Goal: Answer question/provide support: Share knowledge or assist other users

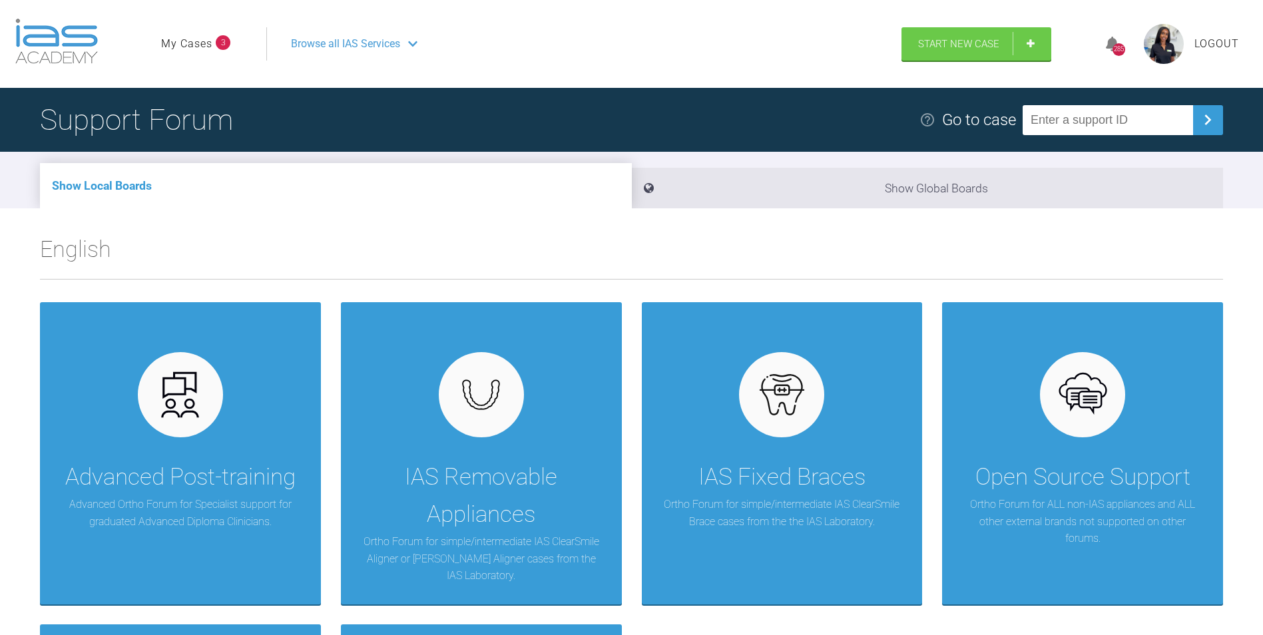
click at [205, 49] on link "My Cases" at bounding box center [186, 43] width 51 height 17
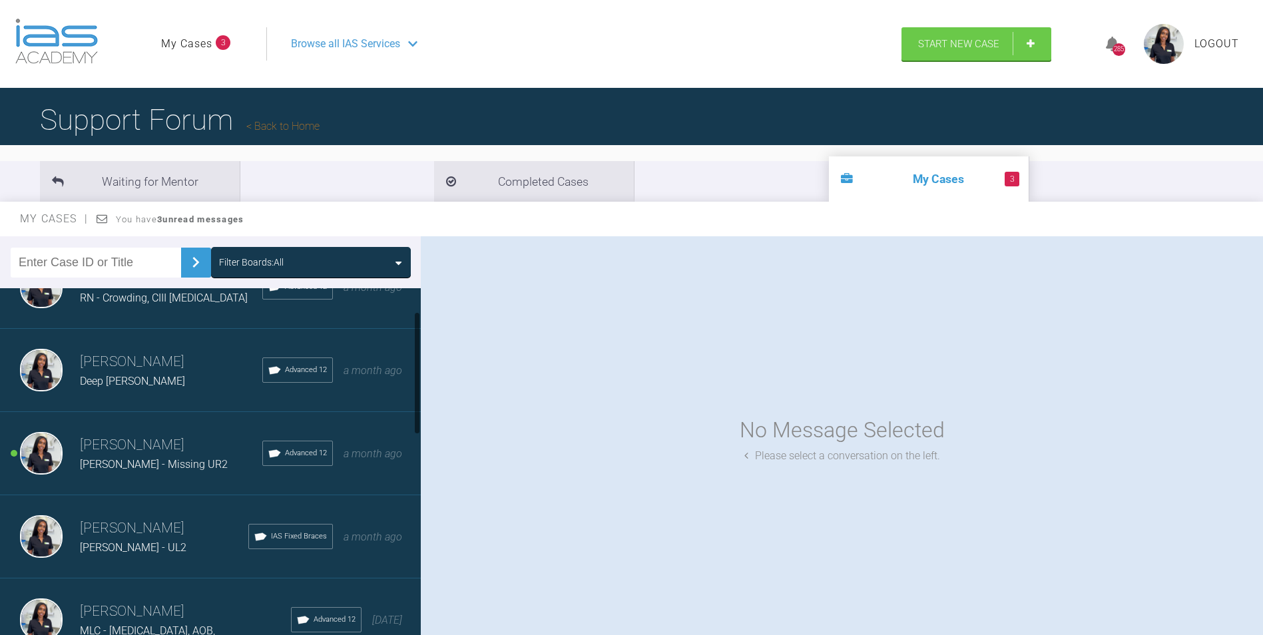
scroll to position [67, 0]
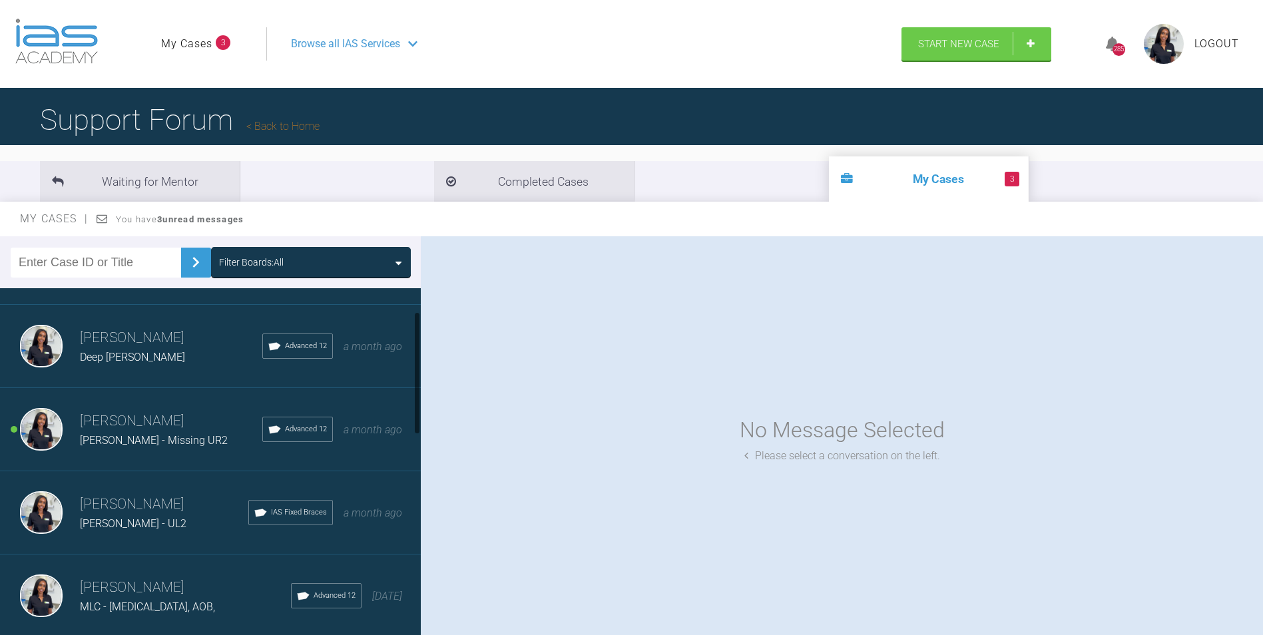
click at [131, 525] on span "[PERSON_NAME] - UL2" at bounding box center [133, 524] width 107 height 13
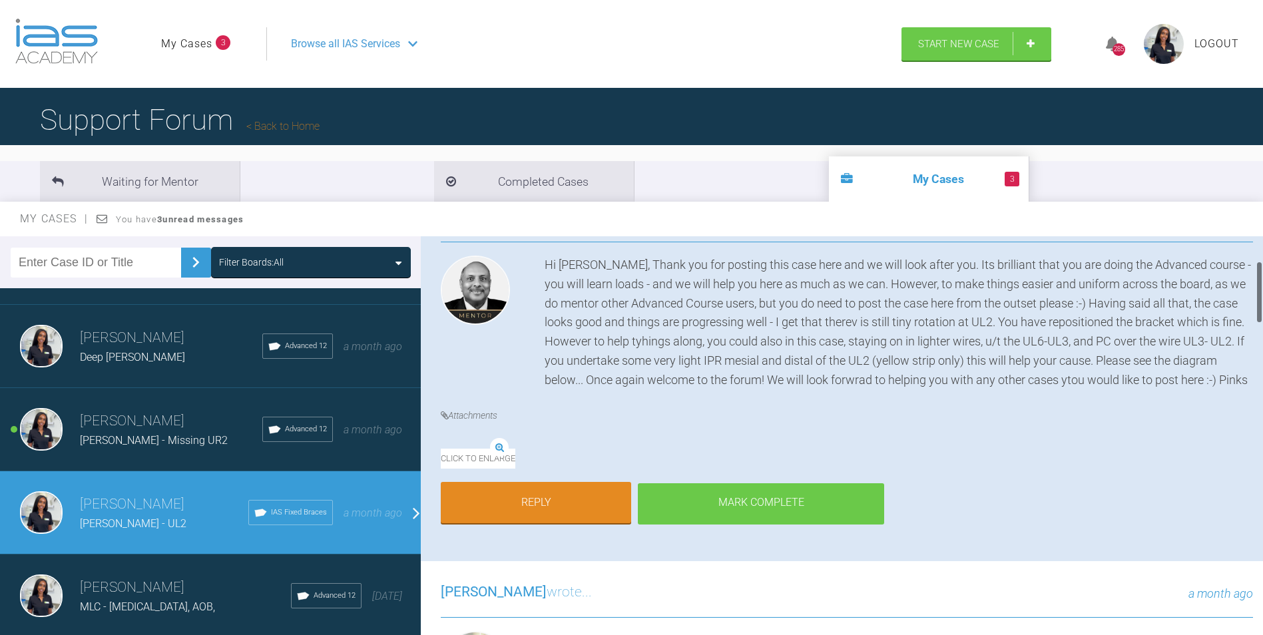
scroll to position [200, 0]
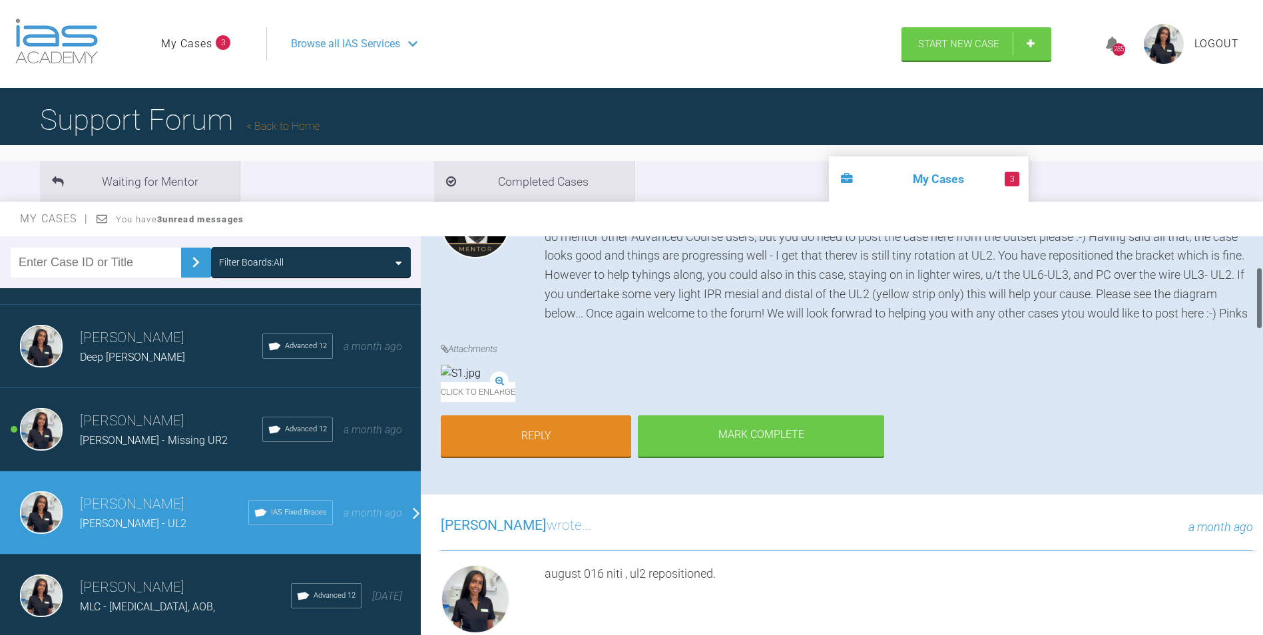
click at [481, 382] on img at bounding box center [461, 373] width 40 height 17
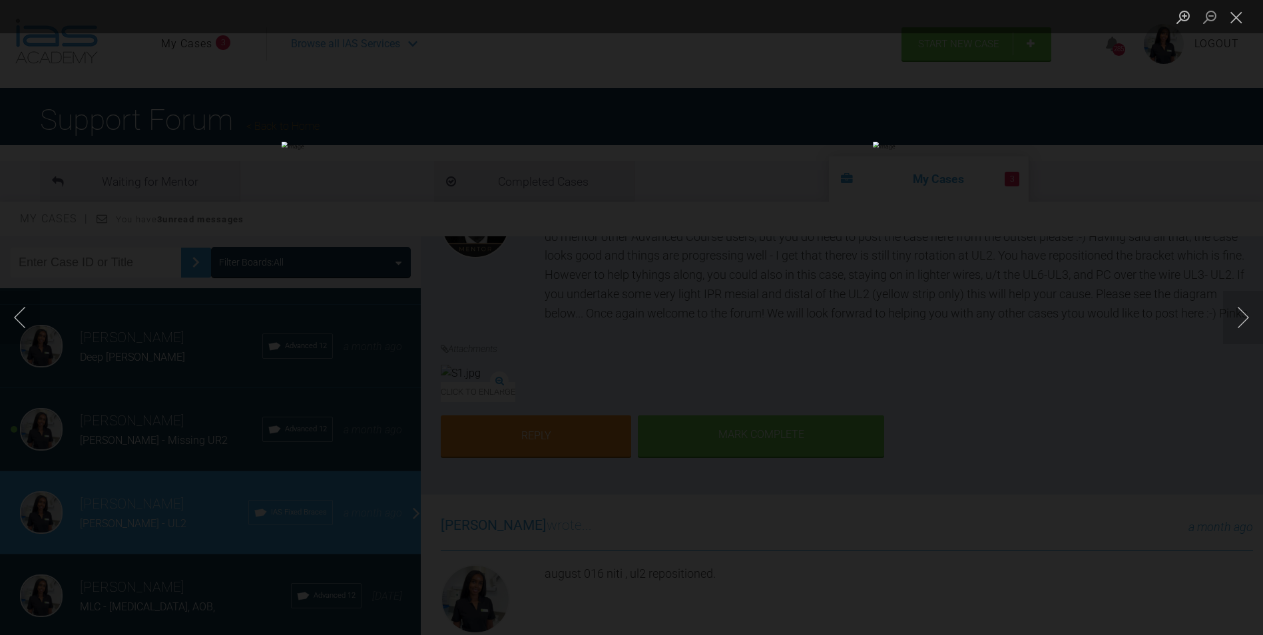
click at [828, 501] on div "Lightbox" at bounding box center [631, 317] width 1263 height 635
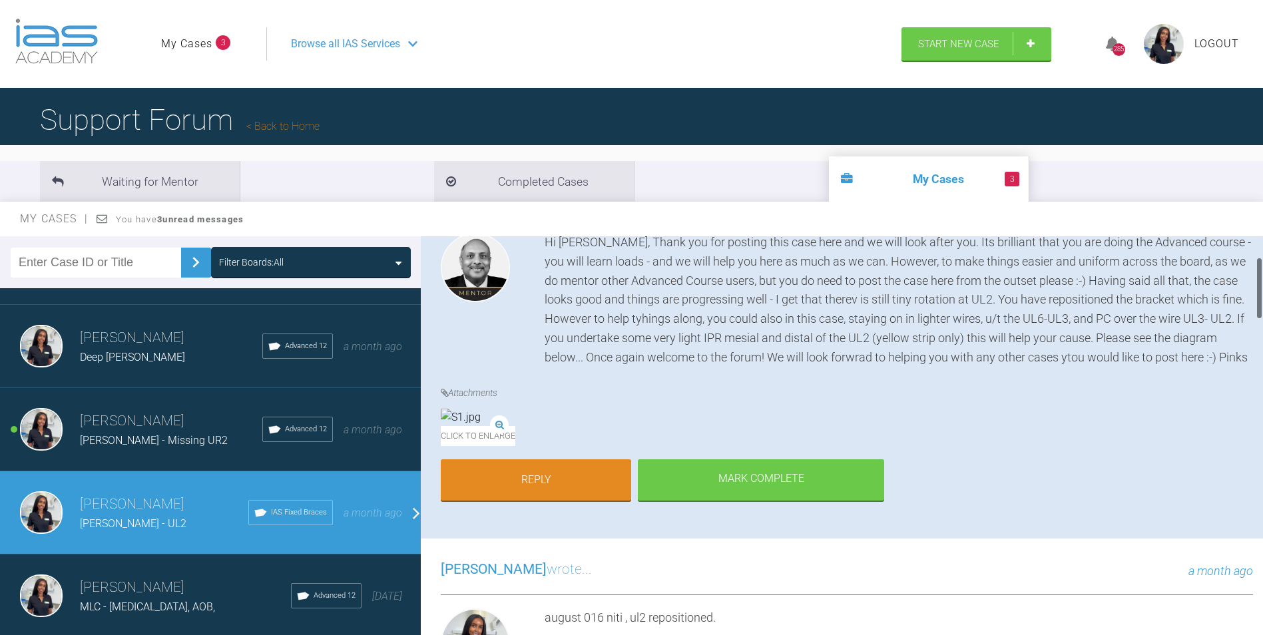
scroll to position [133, 0]
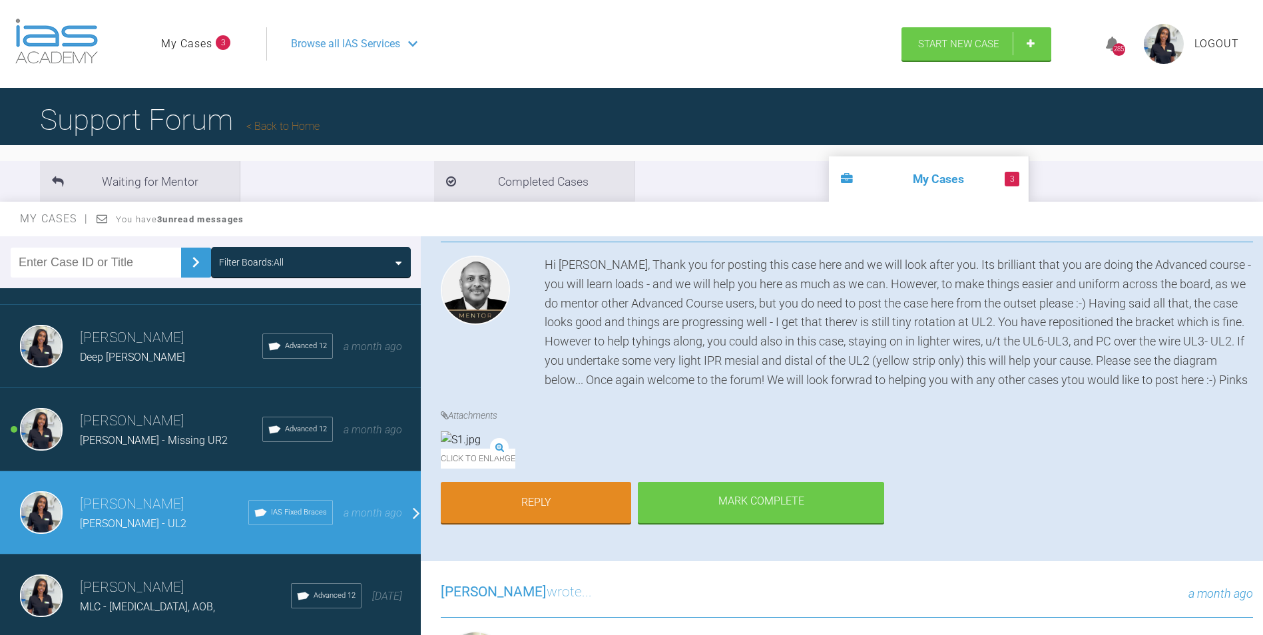
click at [595, 363] on div "Hi [PERSON_NAME], Thank you for posting this case here and we will look after y…" at bounding box center [899, 323] width 709 height 135
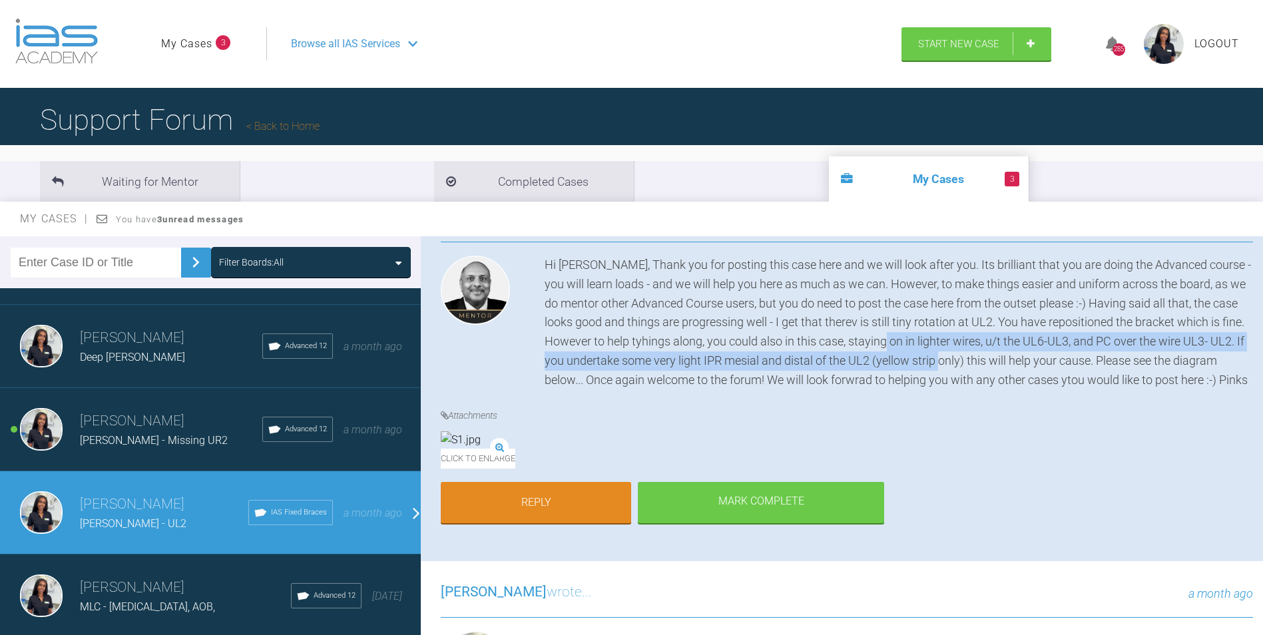
drag, startPoint x: 1040, startPoint y: 362, endPoint x: 958, endPoint y: 336, distance: 85.9
click at [958, 336] on div "Hi [PERSON_NAME], Thank you for posting this case here and we will look after y…" at bounding box center [899, 323] width 709 height 135
drag, startPoint x: 958, startPoint y: 336, endPoint x: 968, endPoint y: 338, distance: 10.2
copy div "lighter wires, u/t the UL6-UL3, and PC over the wire UL3- UL2. If you undertake…"
